Goal: Task Accomplishment & Management: Use online tool/utility

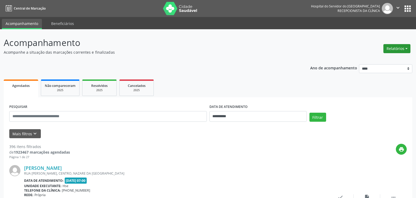
click at [392, 47] on button "Relatórios" at bounding box center [396, 48] width 27 height 9
click at [385, 60] on link "Agendamentos" at bounding box center [382, 59] width 57 height 7
select select "*"
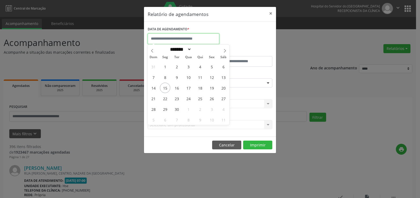
click at [192, 39] on input "text" at bounding box center [184, 38] width 72 height 11
click at [179, 89] on span "16" at bounding box center [177, 87] width 10 height 10
type input "**********"
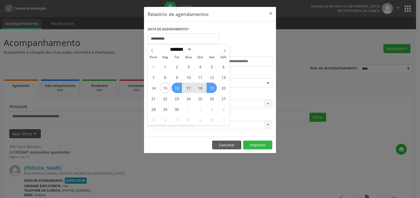
click at [210, 90] on span "19" at bounding box center [212, 87] width 10 height 10
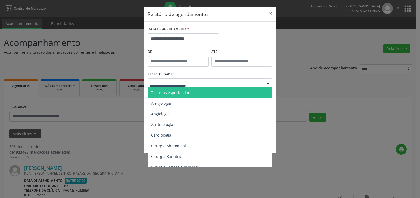
click at [210, 82] on div at bounding box center [210, 82] width 125 height 9
type input "*"
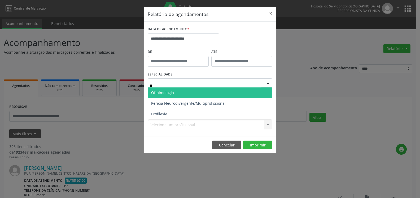
type input "***"
click at [208, 92] on span "Oftalmologia" at bounding box center [210, 92] width 124 height 11
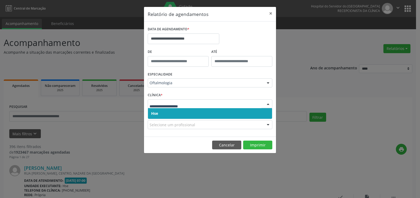
click at [203, 115] on span "Hse" at bounding box center [210, 113] width 124 height 11
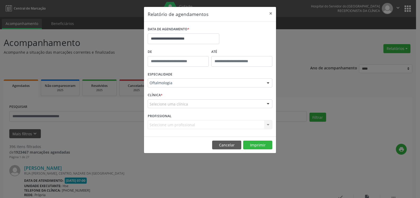
click at [202, 103] on div "Selecione uma clínica" at bounding box center [210, 103] width 125 height 9
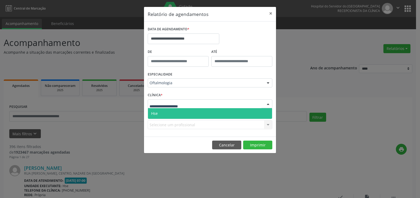
click at [201, 112] on span "Hse" at bounding box center [210, 113] width 124 height 11
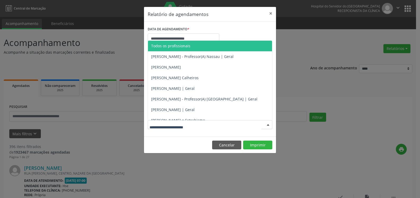
click at [199, 122] on div at bounding box center [210, 124] width 125 height 9
click at [195, 42] on span "Todos os profissionais" at bounding box center [210, 46] width 124 height 11
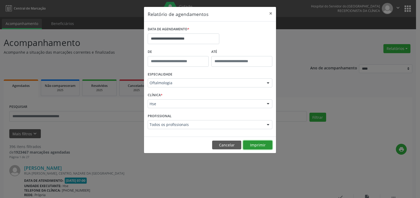
click at [264, 146] on button "Imprimir" at bounding box center [257, 144] width 29 height 9
